Goal: Transaction & Acquisition: Purchase product/service

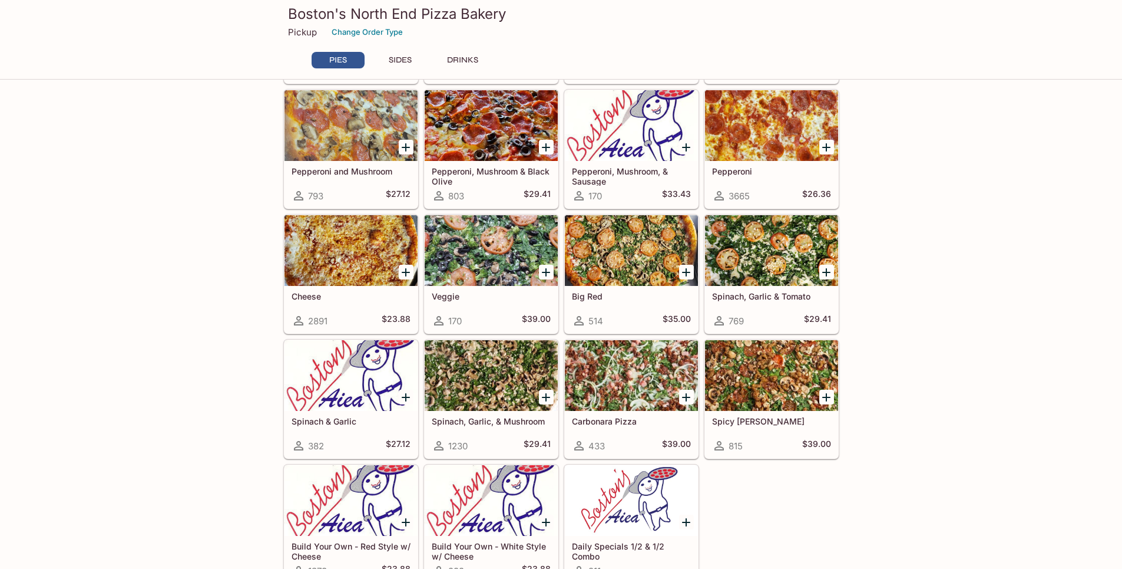
scroll to position [295, 0]
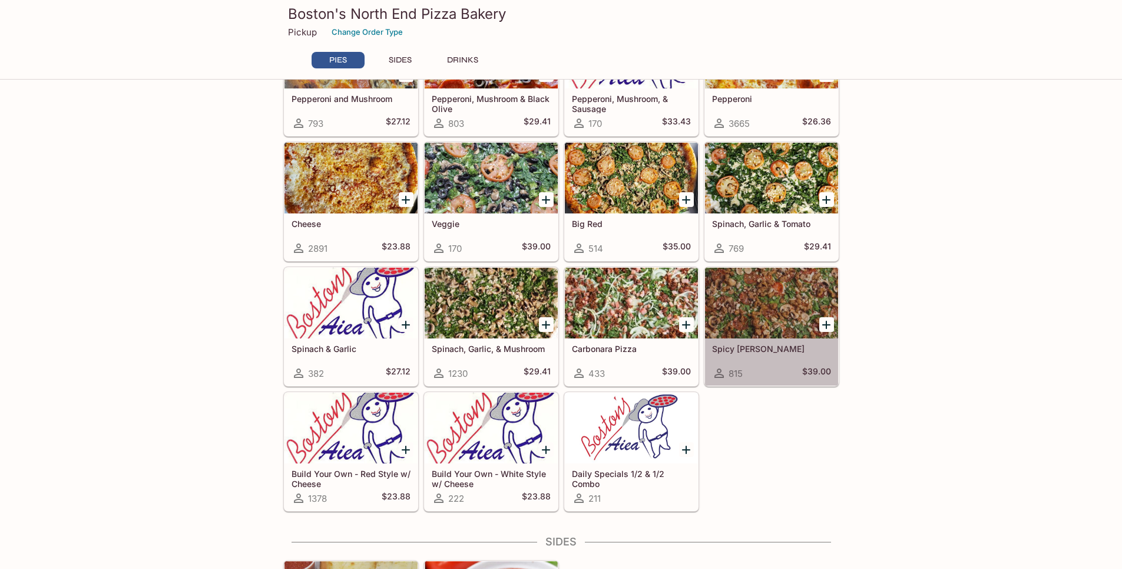
click at [733, 356] on div "Spicy [PERSON_NAME] 815 $39.00" at bounding box center [771, 361] width 133 height 47
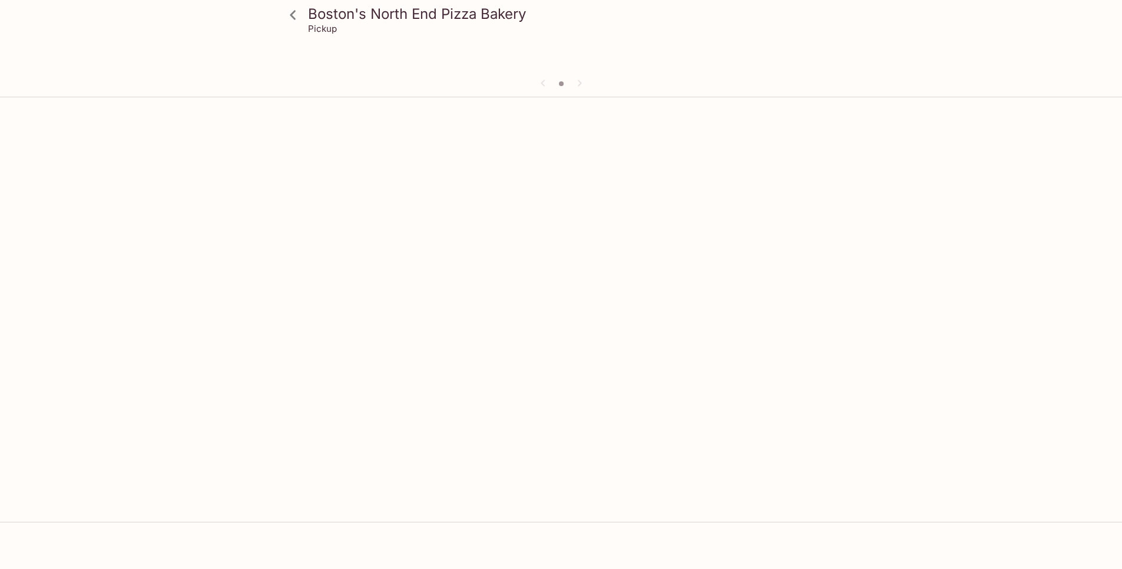
scroll to position [102, 0]
